Goal: Information Seeking & Learning: Learn about a topic

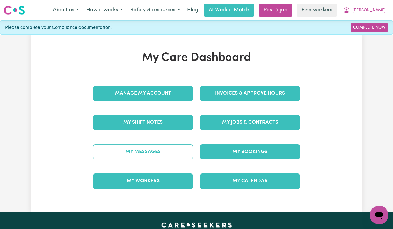
click at [186, 146] on link "My Messages" at bounding box center [143, 151] width 100 height 15
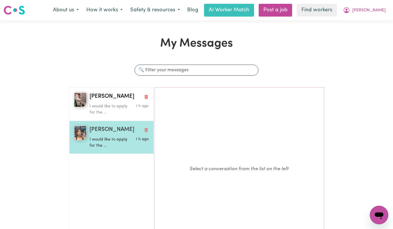
click at [113, 139] on p "I would like to apply for the ..." at bounding box center [109, 142] width 40 height 12
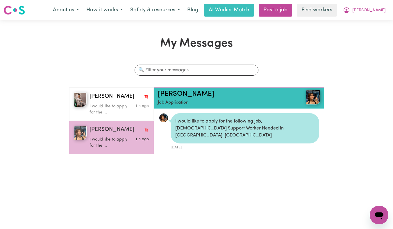
scroll to position [3, 0]
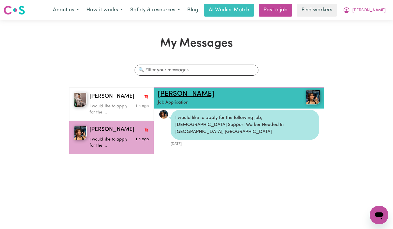
click at [173, 93] on link "Cindy N" at bounding box center [186, 93] width 56 height 7
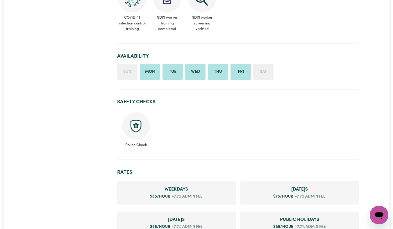
scroll to position [311, 0]
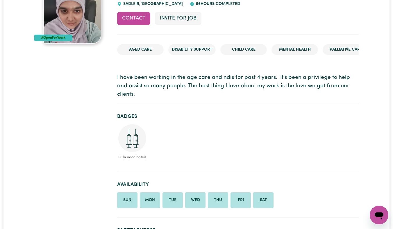
scroll to position [171, 0]
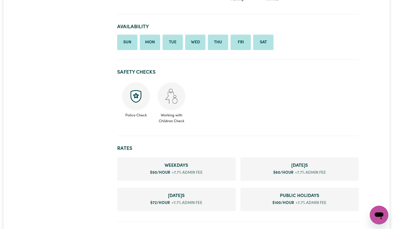
scroll to position [235, 0]
